Goal: Task Accomplishment & Management: Manage account settings

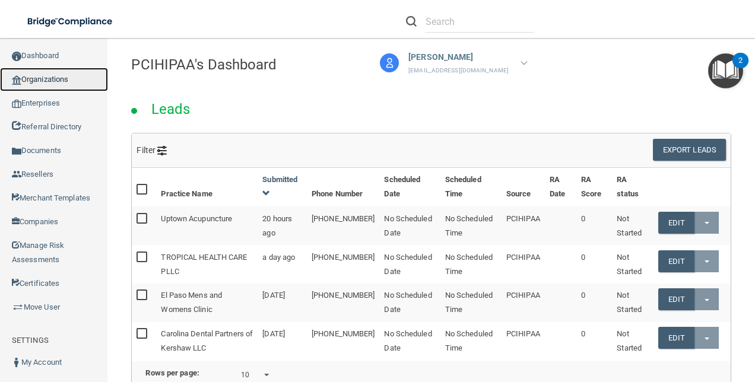
click at [49, 84] on link "Organizations" at bounding box center [54, 80] width 108 height 24
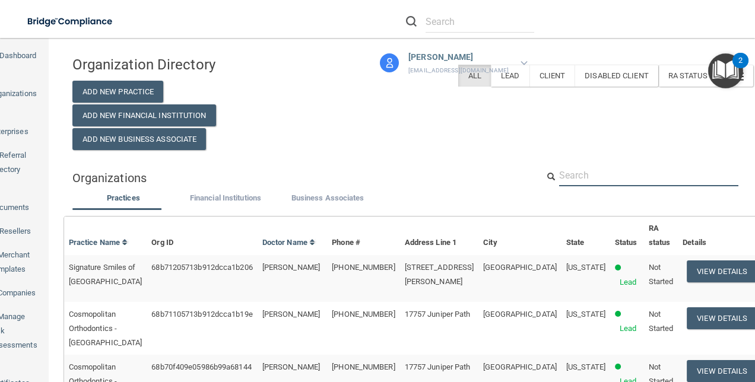
click at [589, 171] on input "text" at bounding box center [648, 175] width 179 height 22
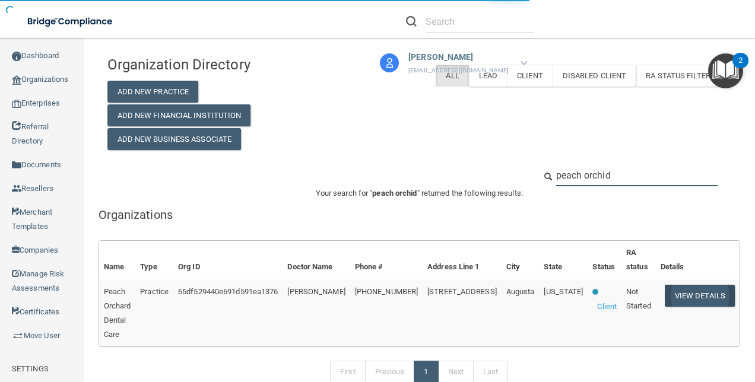
type input "peach orchid"
click at [681, 291] on button "View Details" at bounding box center [700, 296] width 70 height 22
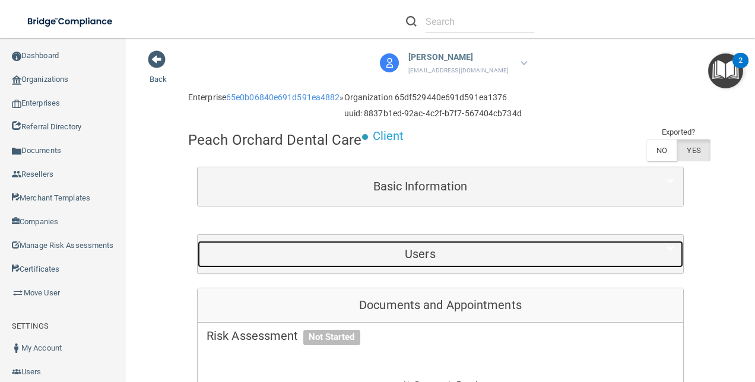
click at [455, 266] on div "Users" at bounding box center [420, 254] width 445 height 27
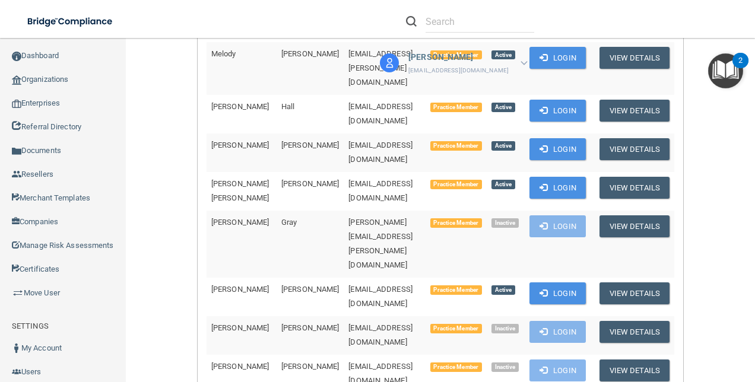
scroll to position [534, 0]
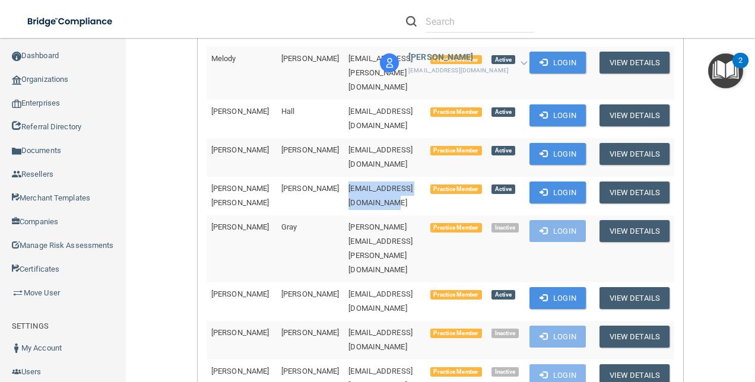
drag, startPoint x: 418, startPoint y: 85, endPoint x: 301, endPoint y: 93, distance: 117.1
click at [344, 177] on td "bmyoungblood63@comcast.net" at bounding box center [384, 196] width 81 height 39
drag, startPoint x: 301, startPoint y: 93, endPoint x: 310, endPoint y: 90, distance: 9.9
copy span "bmyoungblood63@comcast.net"
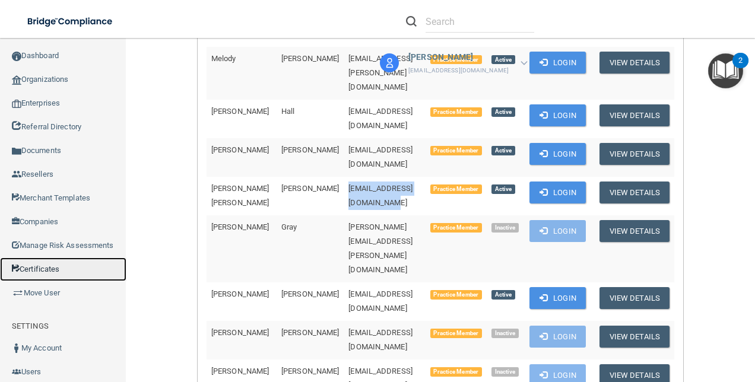
click at [41, 281] on link "Certificates" at bounding box center [63, 270] width 126 height 24
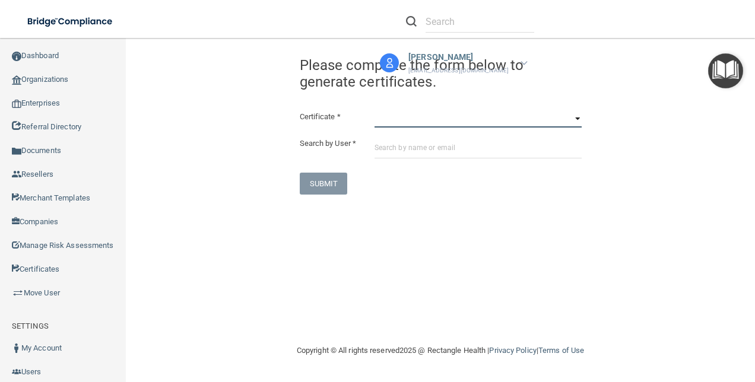
click at [477, 119] on select "HIPAA Officer Certification Training OSHA Bloodborne Pathogens OSHA COVID-19 Pr…" at bounding box center [477, 119] width 207 height 18
click at [374, 110] on select "HIPAA Officer Certification Training OSHA Bloodborne Pathogens OSHA COVID-19 Pr…" at bounding box center [477, 119] width 207 height 18
click at [458, 121] on select "HIPAA Officer Certification Training OSHA Bloodborne Pathogens OSHA COVID-19 Pr…" at bounding box center [477, 119] width 207 height 18
select select "1"
click at [374, 110] on select "HIPAA Officer Certification Training OSHA Bloodborne Pathogens OSHA COVID-19 Pr…" at bounding box center [477, 119] width 207 height 18
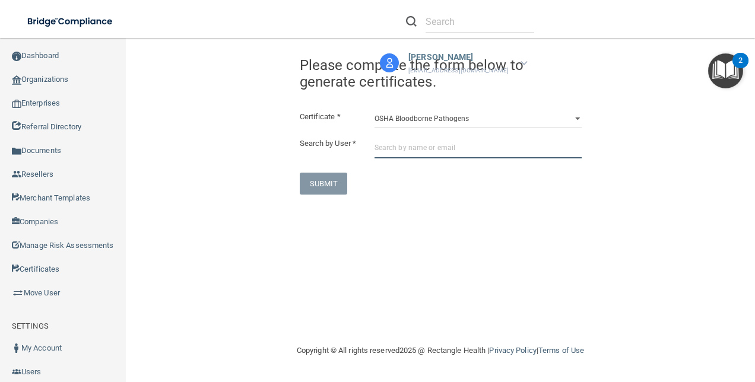
click at [430, 139] on input "text" at bounding box center [477, 147] width 207 height 22
paste input "bmyoungblood63@comcast.net"
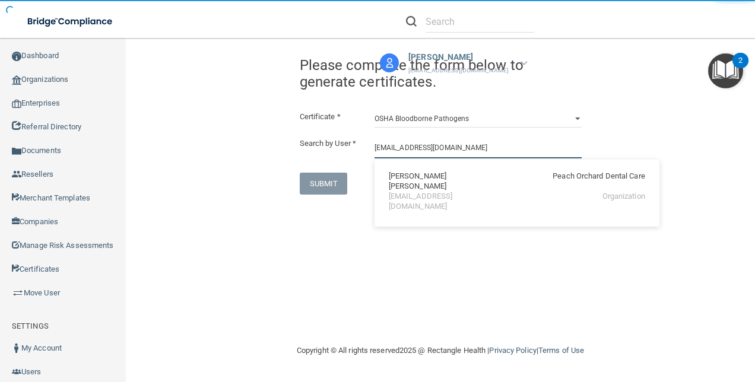
click at [469, 145] on input "bmyoungblood63@comcast.net" at bounding box center [477, 147] width 207 height 22
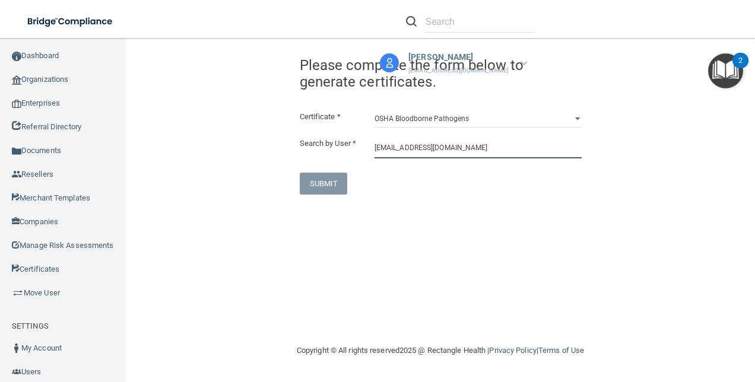
click at [483, 148] on input "bmyoungblood63@comcast.net" at bounding box center [477, 147] width 207 height 22
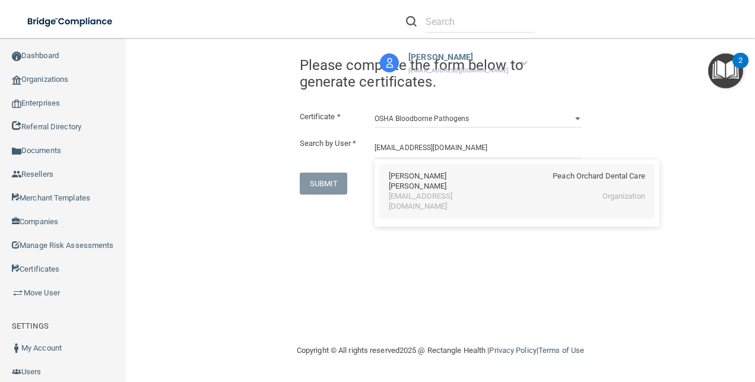
click at [468, 179] on div "Barbara Mary Youngblood" at bounding box center [440, 181] width 103 height 20
type input "Barbara Mary Youngblood"
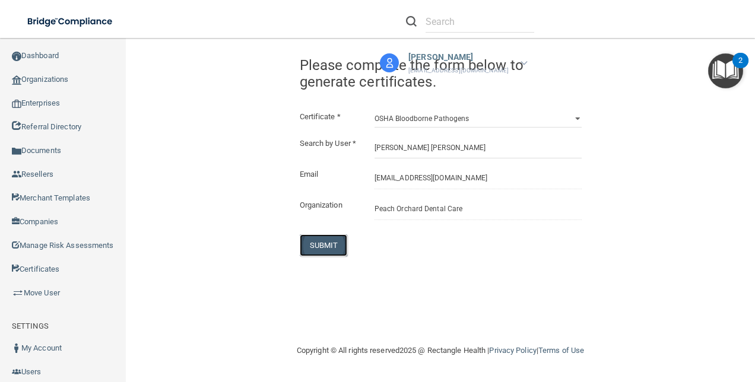
click at [304, 255] on button "SUBMIT" at bounding box center [324, 245] width 48 height 22
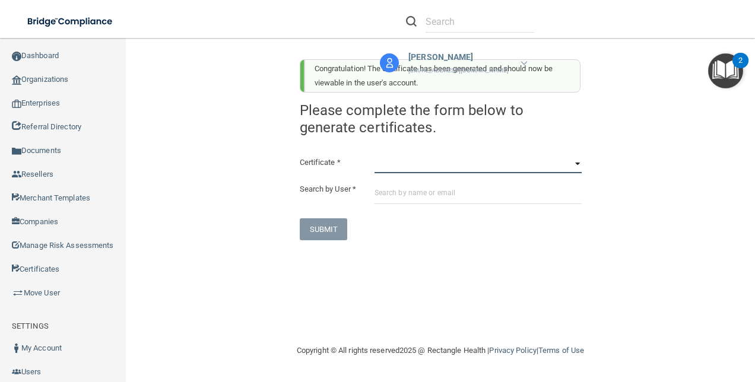
click at [448, 170] on select "HIPAA Officer Certification Training OSHA Bloodborne Pathogens OSHA COVID-19 Pr…" at bounding box center [477, 164] width 207 height 18
select select "3"
click at [374, 155] on select "HIPAA Officer Certification Training OSHA Bloodborne Pathogens OSHA COVID-19 Pr…" at bounding box center [477, 164] width 207 height 18
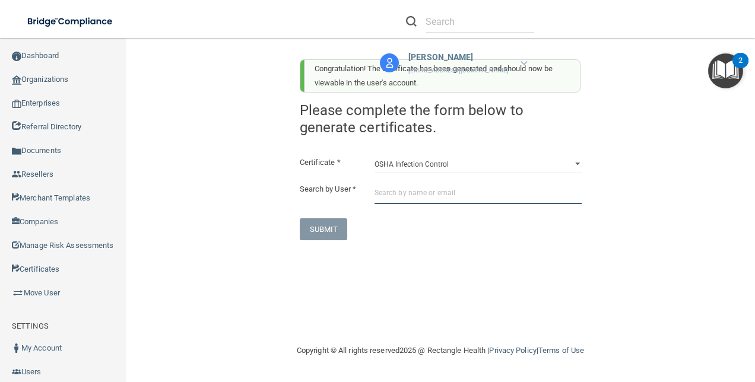
click at [422, 193] on input "text" at bounding box center [477, 193] width 207 height 22
paste input "bmyoungblood63@comcast.net"
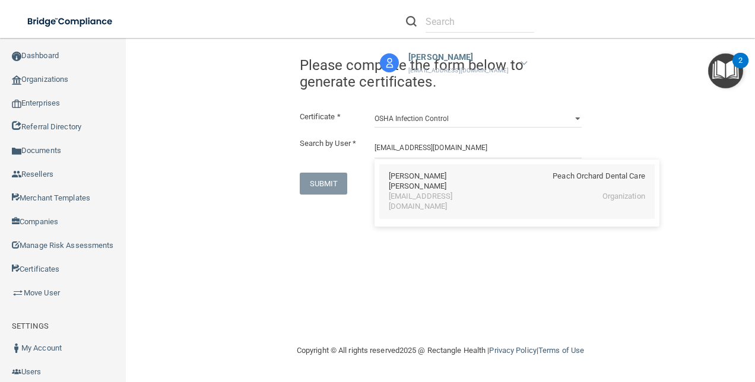
click at [439, 192] on div "bmyoungblood63@comcast.net" at bounding box center [440, 202] width 103 height 20
type input "Barbara Mary Youngblood"
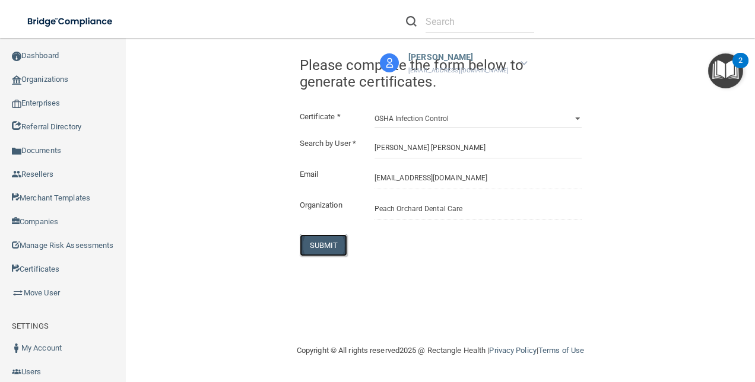
click at [329, 255] on button "SUBMIT" at bounding box center [324, 245] width 48 height 22
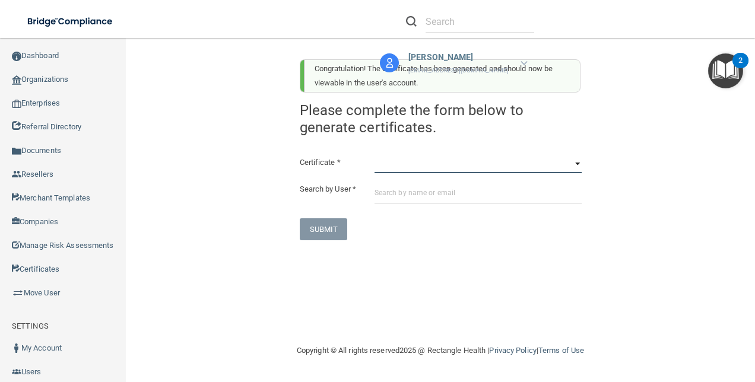
click at [415, 164] on select "HIPAA Officer Certification Training OSHA Bloodborne Pathogens OSHA COVID-19 Pr…" at bounding box center [477, 164] width 207 height 18
select select "4"
click at [374, 155] on select "HIPAA Officer Certification Training OSHA Bloodborne Pathogens OSHA COVID-19 Pr…" at bounding box center [477, 164] width 207 height 18
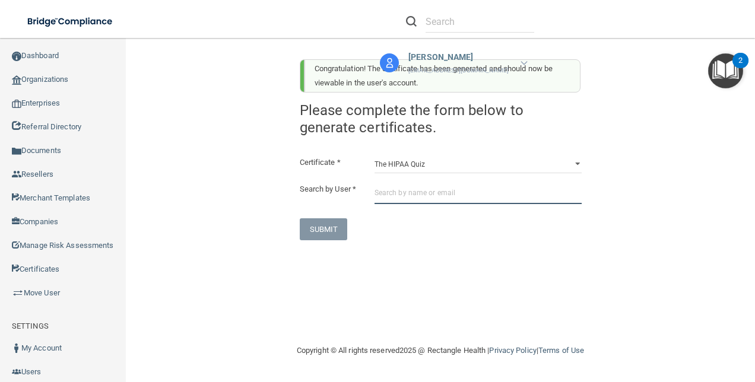
click at [407, 193] on input "text" at bounding box center [477, 193] width 207 height 22
paste input "bmyoungblood63@comcast.net"
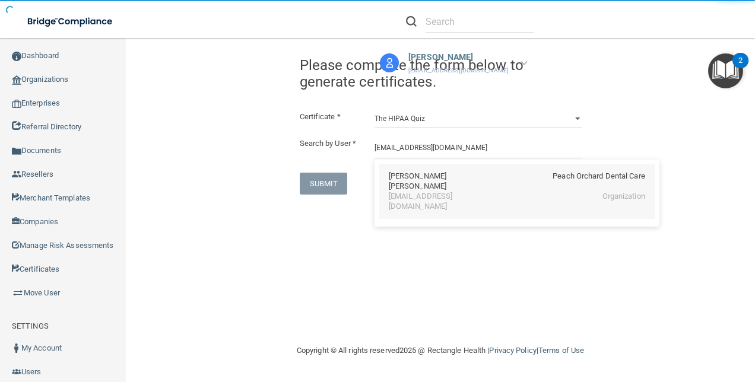
click at [430, 192] on div "bmyoungblood63@comcast.net" at bounding box center [440, 202] width 103 height 20
type input "Barbara Mary Youngblood"
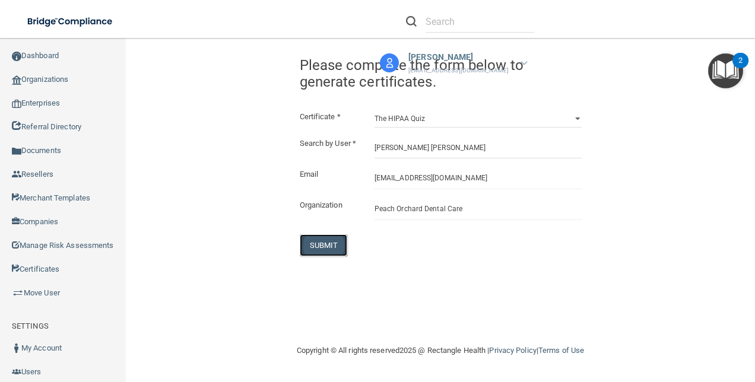
click at [318, 253] on button "SUBMIT" at bounding box center [324, 245] width 48 height 22
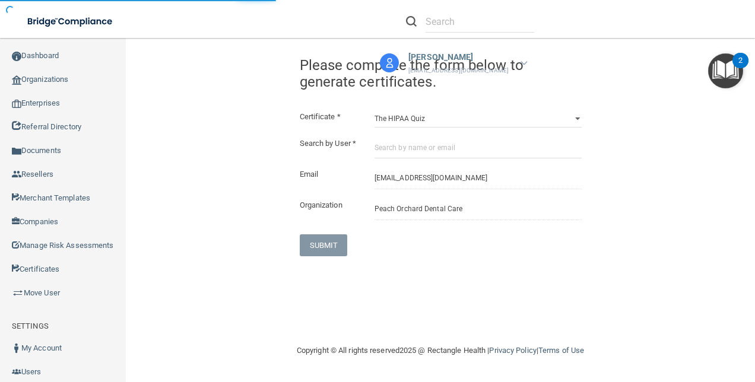
select select "?"
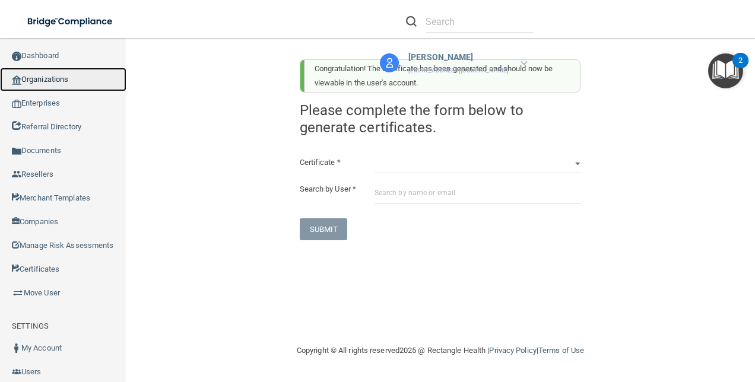
click at [50, 75] on link "Organizations" at bounding box center [63, 80] width 126 height 24
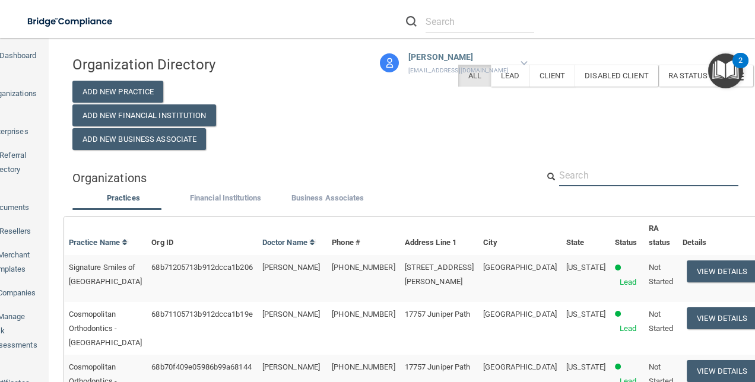
click at [614, 176] on input "text" at bounding box center [648, 175] width 179 height 22
paste input "bmyoungblood63@comcast.net"
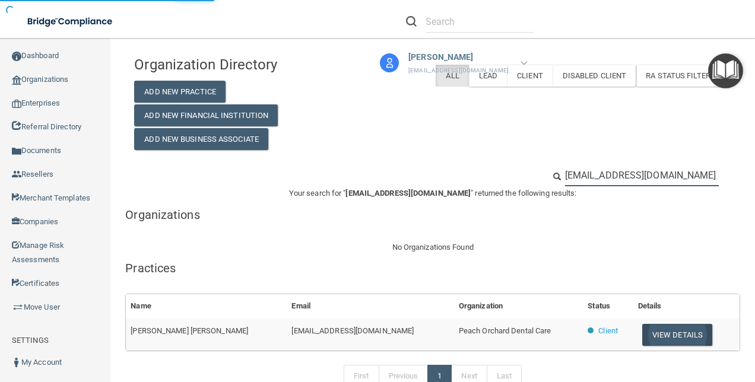
type input "bmyoungblood63@comcast.net"
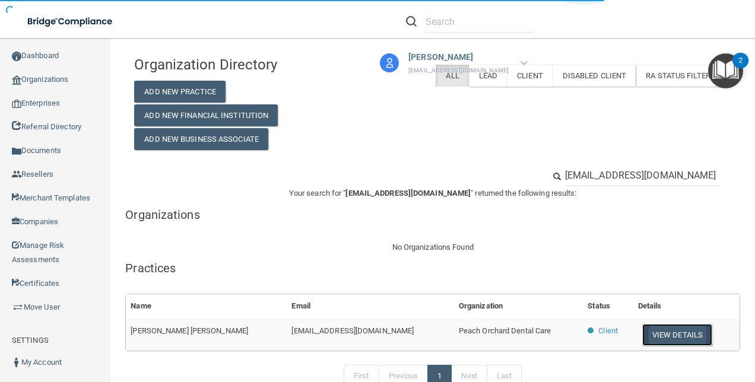
click at [655, 334] on button "View Details" at bounding box center [677, 335] width 70 height 22
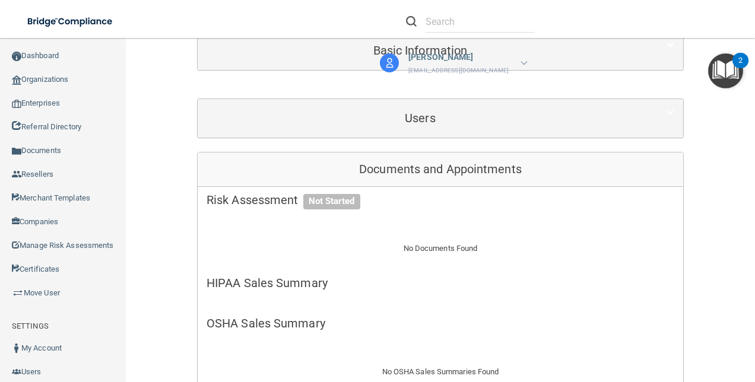
scroll to position [178, 0]
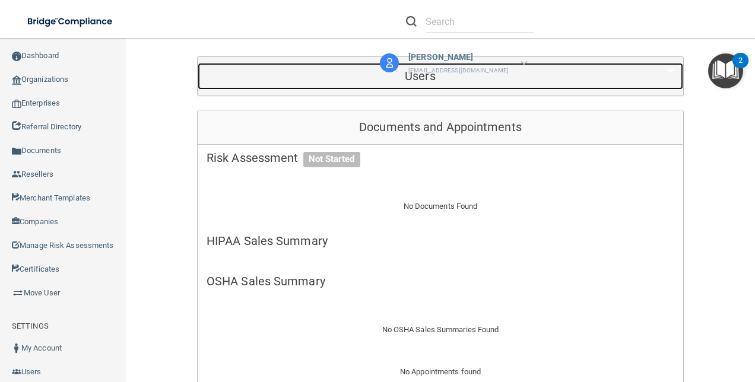
click at [601, 82] on div "Users" at bounding box center [420, 76] width 445 height 27
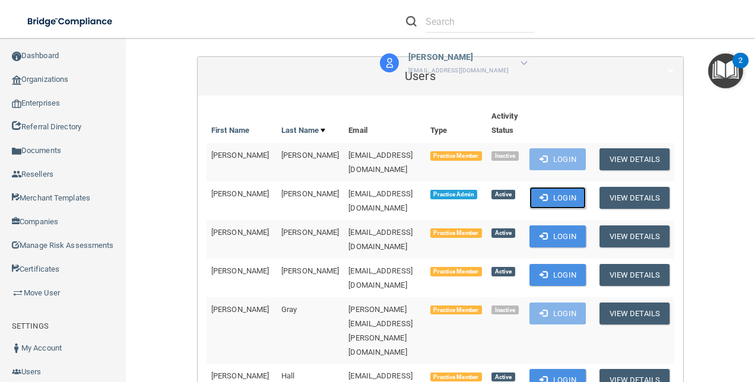
click at [556, 187] on button "Login" at bounding box center [557, 198] width 56 height 22
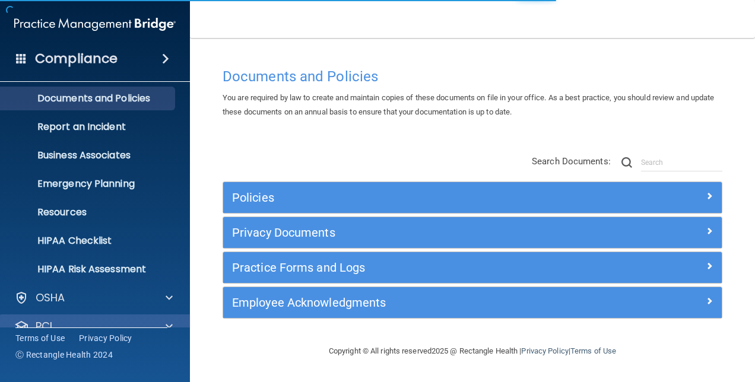
scroll to position [110, 0]
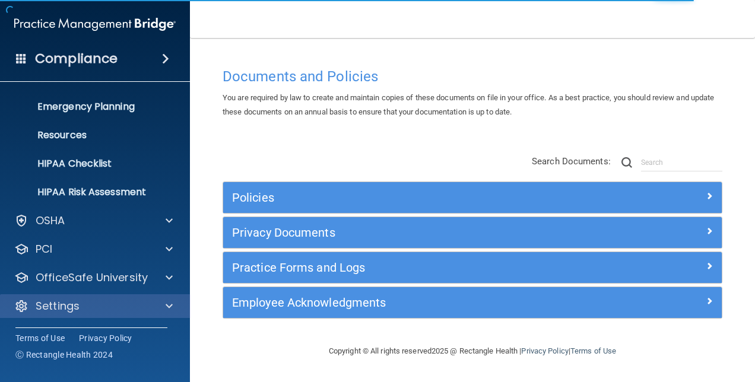
click at [105, 296] on div "Settings" at bounding box center [95, 306] width 190 height 24
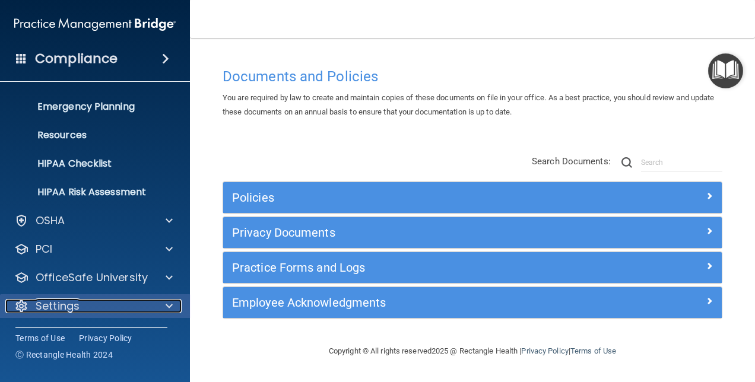
click at [116, 299] on div "Settings" at bounding box center [78, 306] width 147 height 14
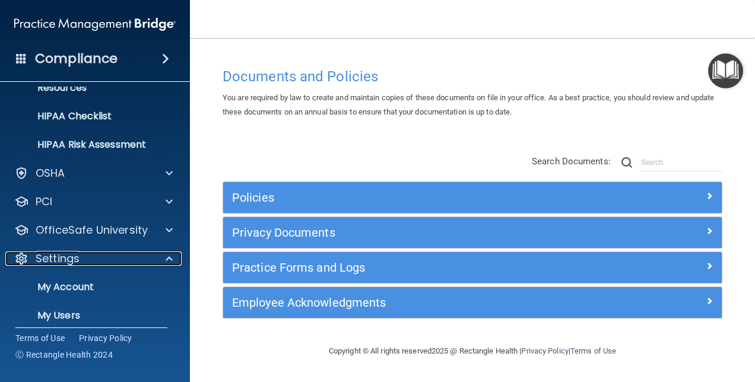
scroll to position [224, 0]
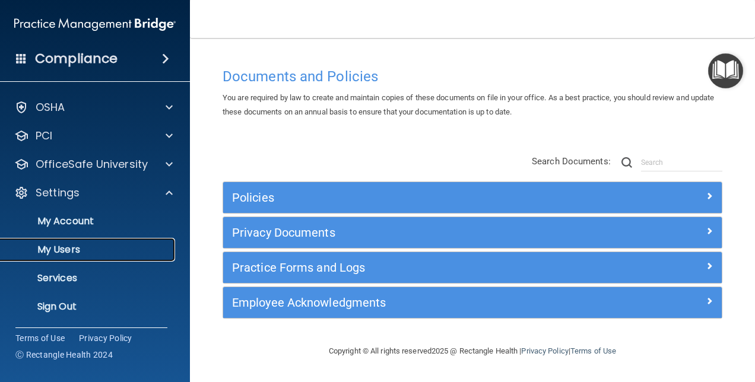
click at [74, 253] on p "My Users" at bounding box center [89, 250] width 162 height 12
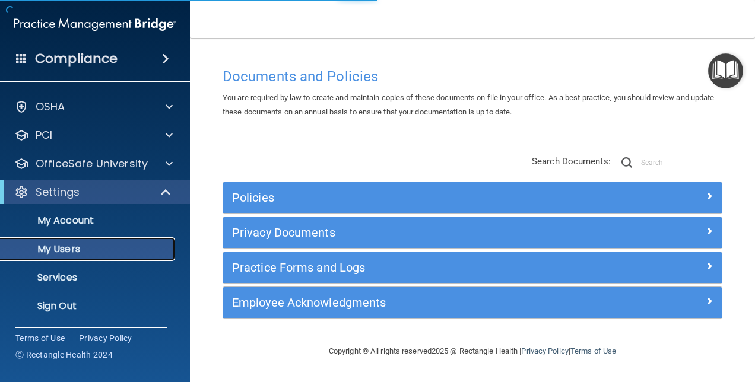
scroll to position [25, 0]
select select "20"
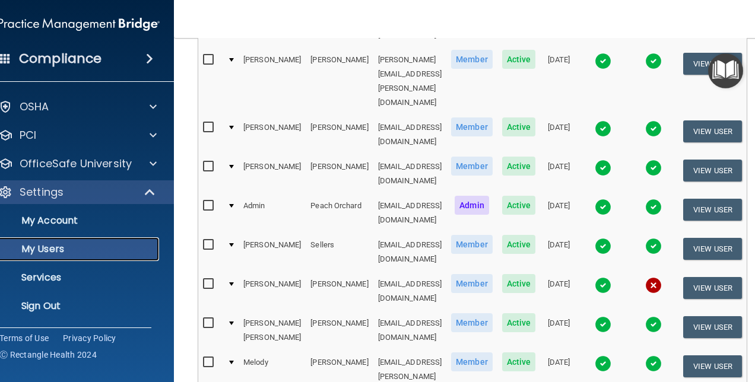
scroll to position [393, 0]
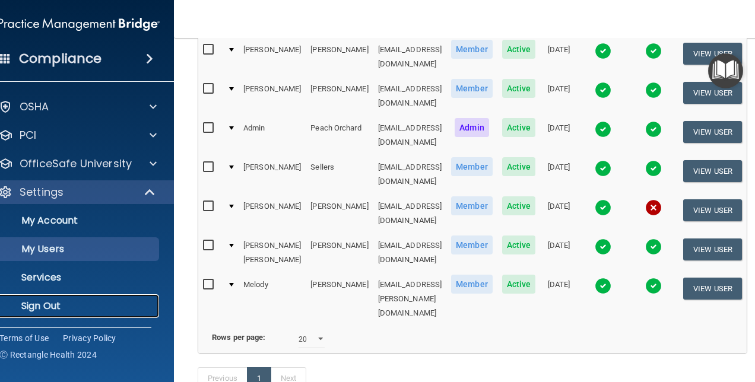
click at [34, 304] on p "Sign Out" at bounding box center [73, 306] width 162 height 12
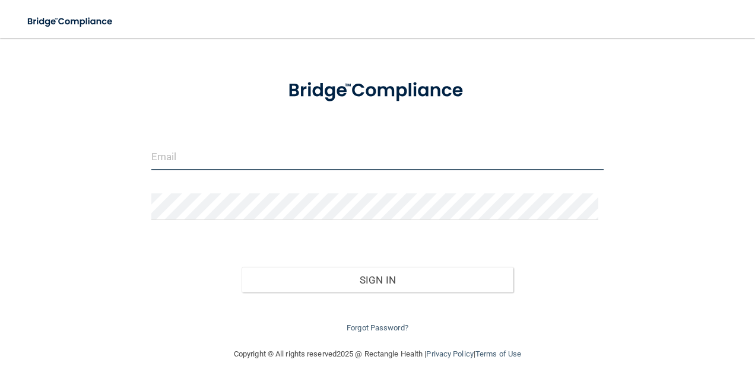
type input "agrantz@rectanglehealth.com"
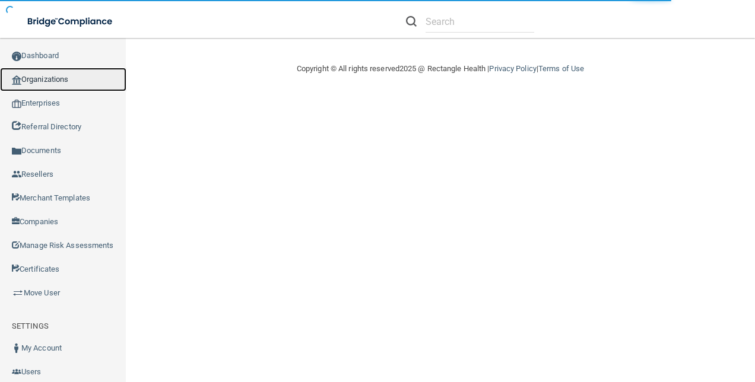
click at [47, 68] on link "Organizations" at bounding box center [63, 80] width 126 height 24
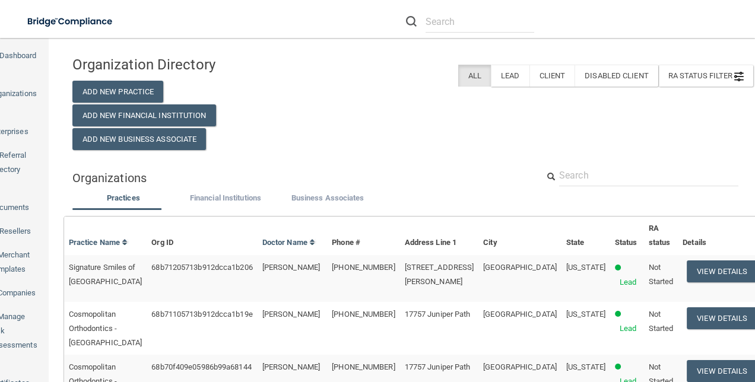
click at [580, 169] on input "text" at bounding box center [648, 175] width 179 height 22
paste input "DWagner@imagendentalpartners.com"
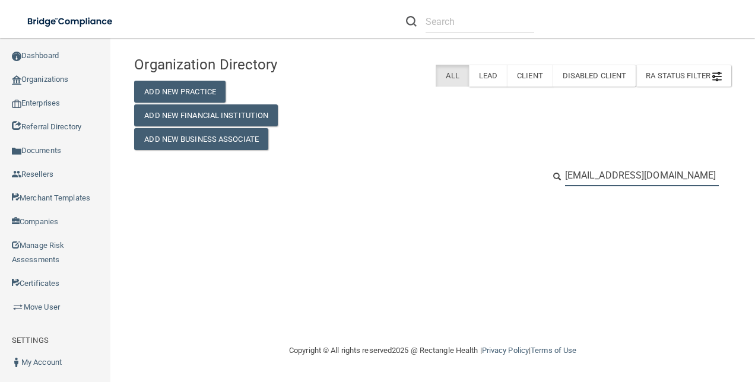
scroll to position [0, 9]
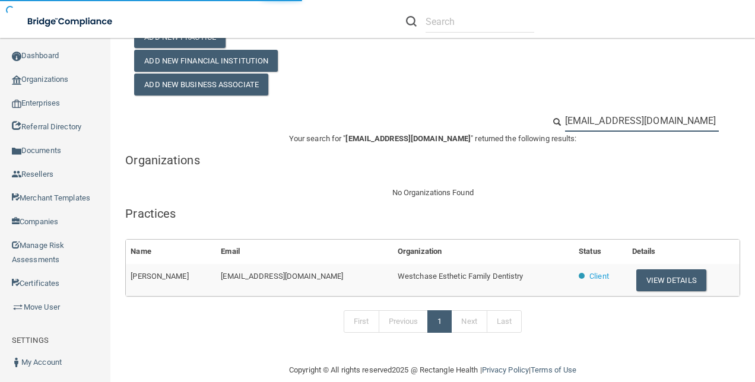
scroll to position [69, 0]
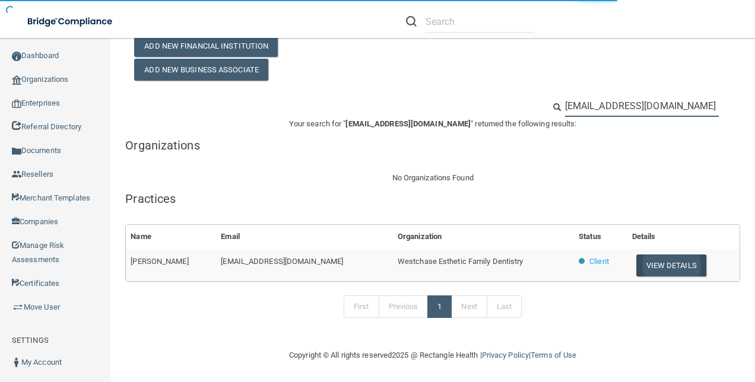
type input "DWagner@imagendentalpartners.com"
click at [673, 257] on button "View Details" at bounding box center [671, 266] width 70 height 22
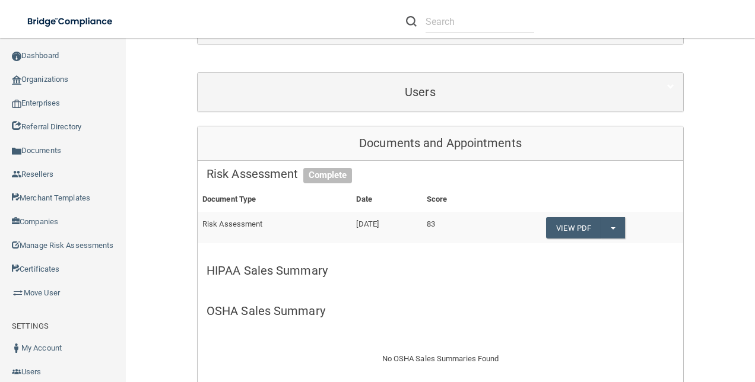
scroll to position [26, 0]
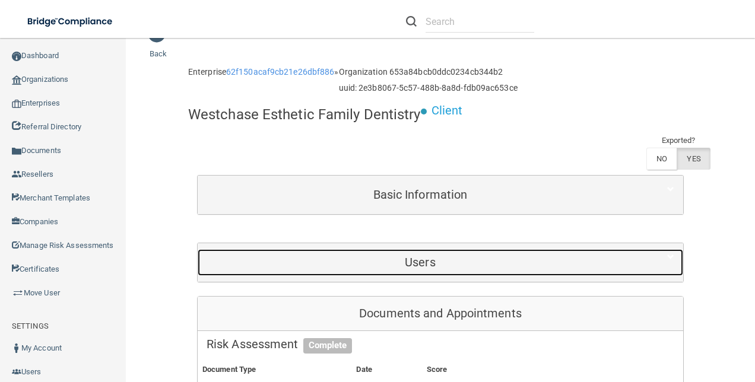
click at [405, 272] on div "Users" at bounding box center [420, 262] width 445 height 27
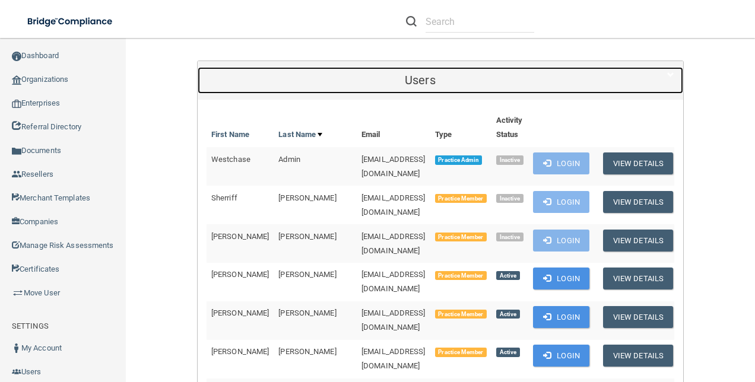
scroll to position [0, 0]
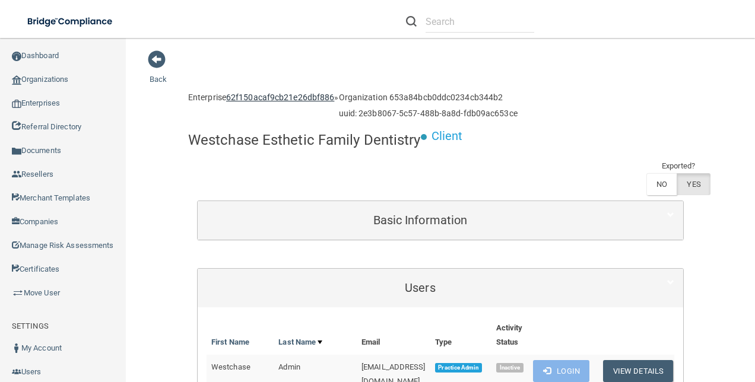
click at [251, 94] on link "62f150acaf9cb21e26dbf886" at bounding box center [280, 97] width 108 height 9
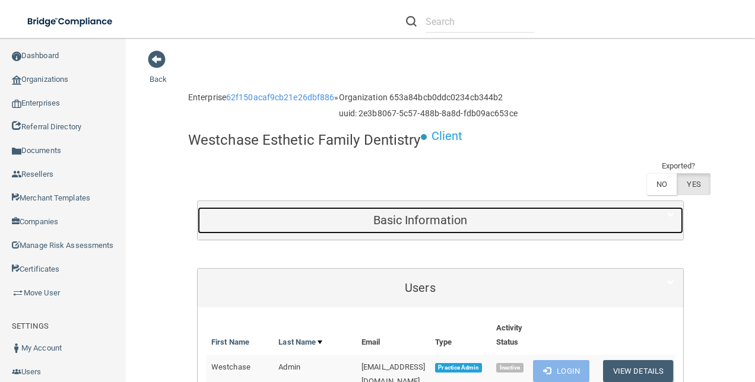
click at [498, 214] on h5 "Basic Information" at bounding box center [420, 220] width 427 height 13
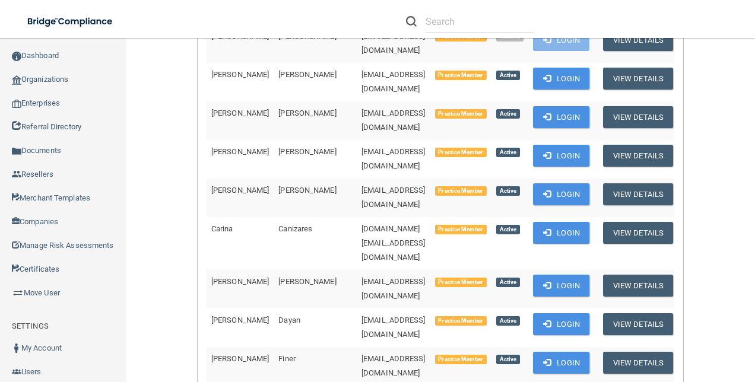
scroll to position [949, 0]
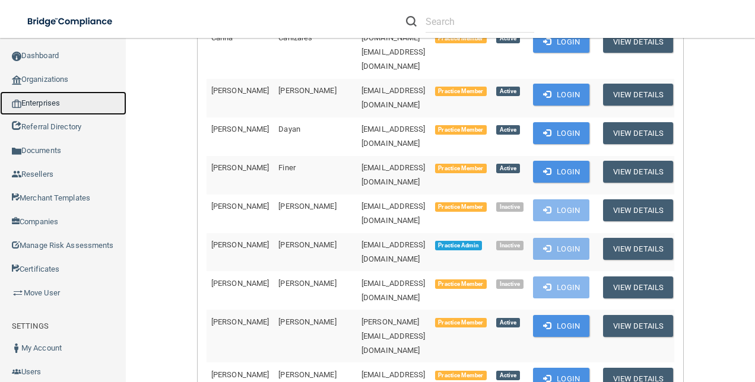
click at [68, 101] on link "Enterprises" at bounding box center [63, 103] width 126 height 24
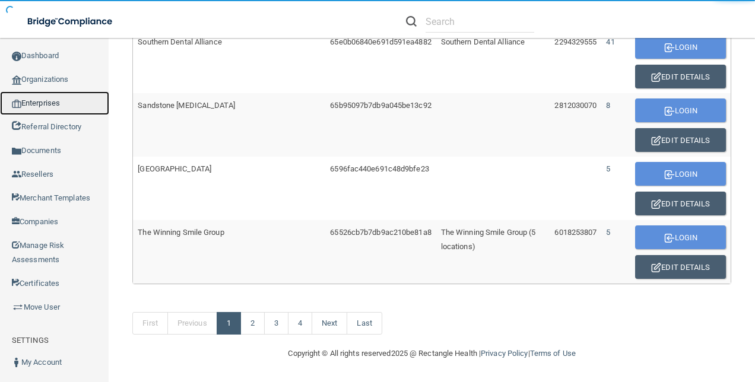
scroll to position [813, 0]
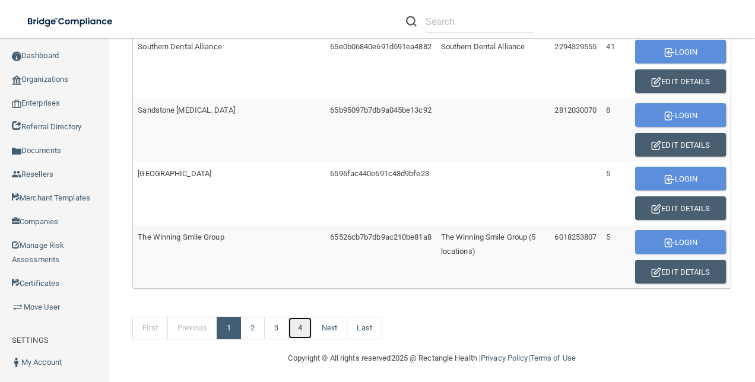
click at [301, 324] on link "4" at bounding box center [300, 328] width 24 height 23
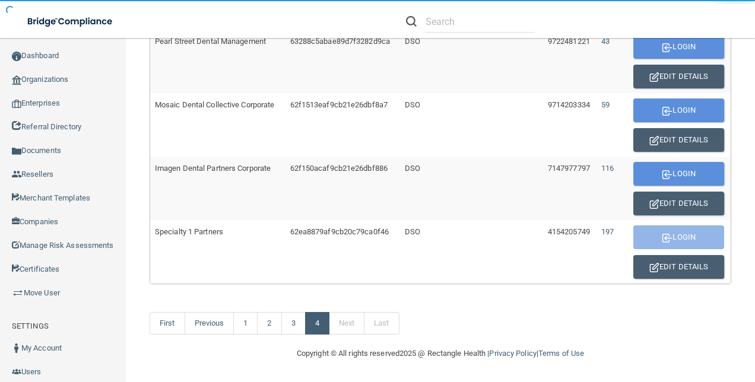
scroll to position [496, 0]
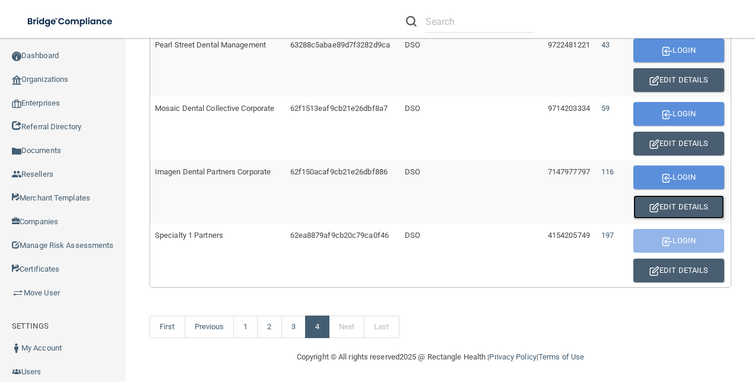
click at [666, 204] on button "Edit Details" at bounding box center [678, 207] width 91 height 24
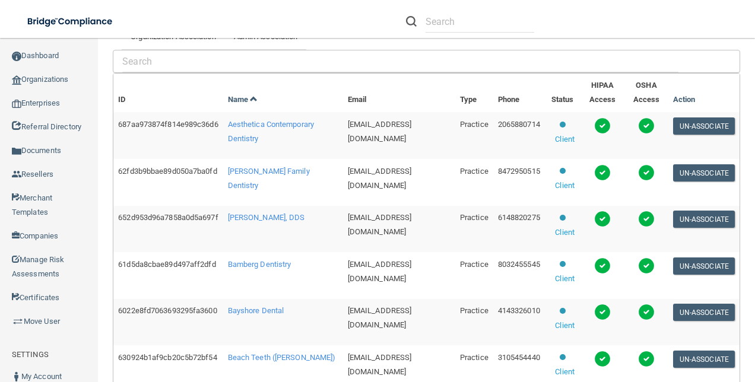
scroll to position [113, 0]
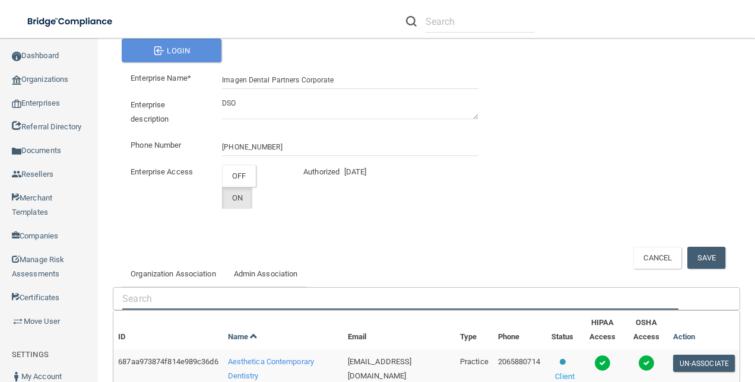
click at [147, 296] on input "text" at bounding box center [400, 299] width 556 height 22
paste input "DWagner@imagendentalpartners.com"
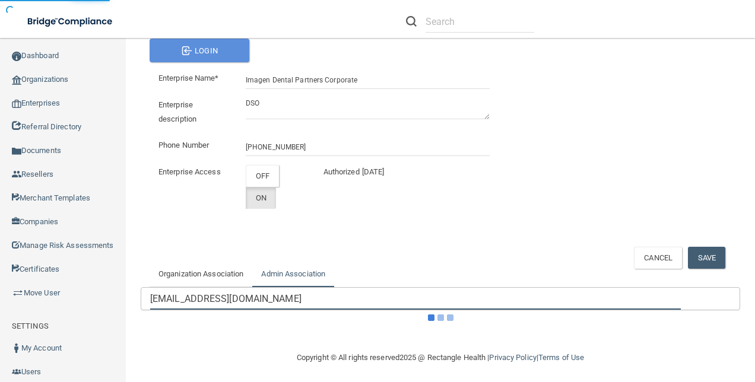
type input "DWagner@imagendentalpartners.com"
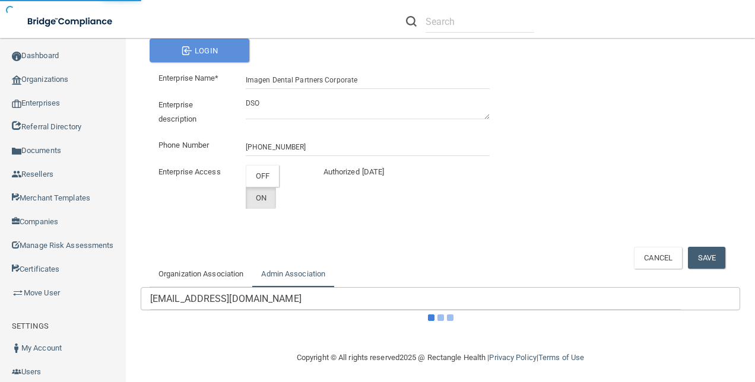
click at [288, 275] on link "Admin Association" at bounding box center [293, 274] width 82 height 26
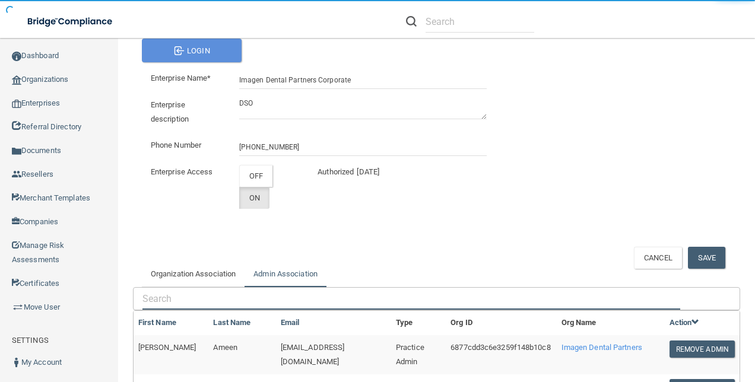
click at [190, 291] on input "text" at bounding box center [411, 299] width 538 height 22
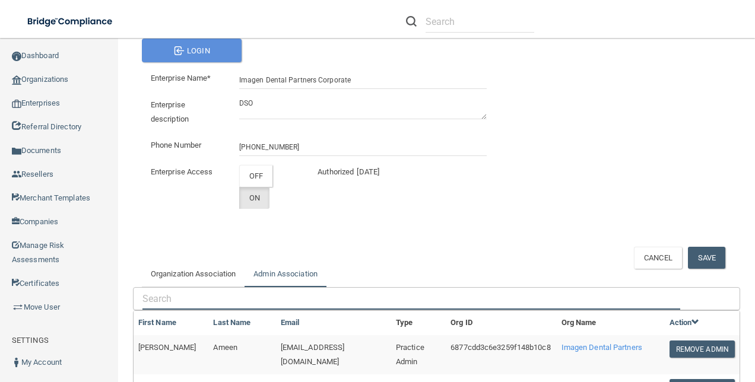
paste input "DWagner@imagendentalpartners.com"
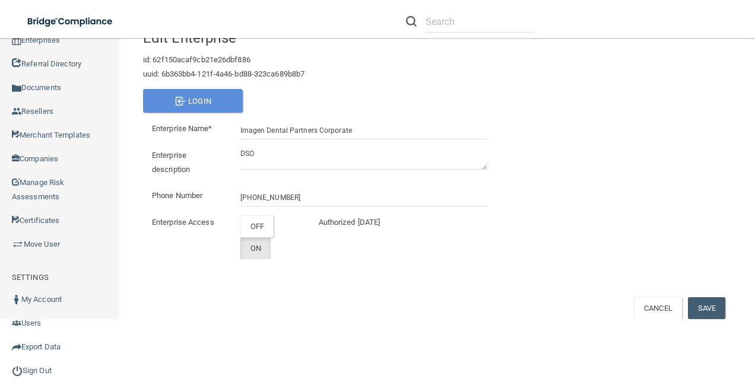
type input "DWagner@imagendentalpartners.com"
